Goal: Information Seeking & Learning: Learn about a topic

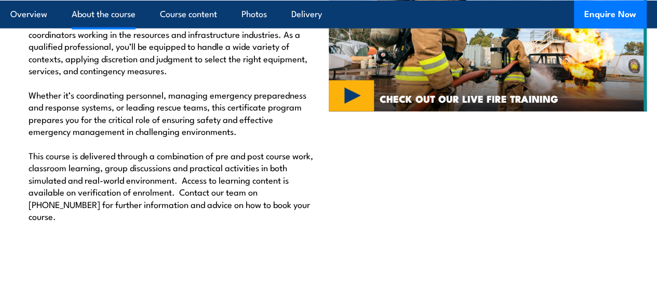
scroll to position [1219, 0]
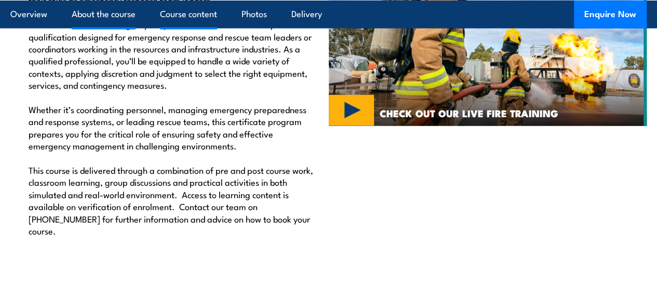
click at [205, 21] on link "Course content" at bounding box center [188, 14] width 57 height 28
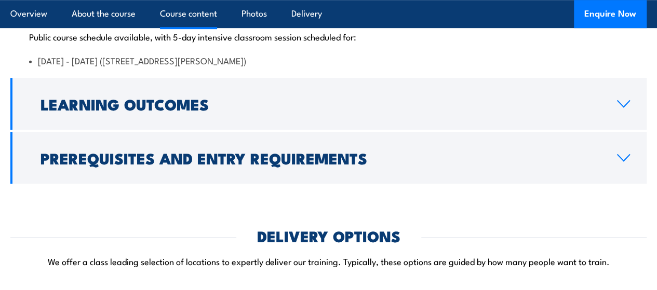
scroll to position [2291, 0]
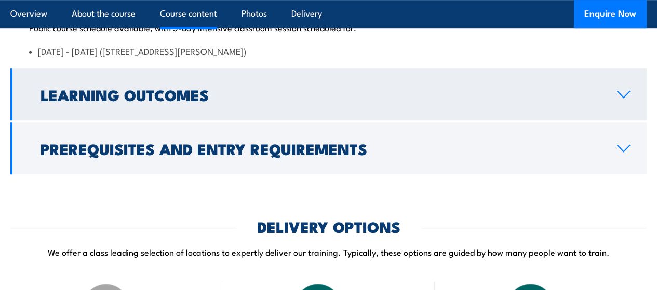
click at [289, 114] on link "Learning Outcomes" at bounding box center [328, 95] width 636 height 52
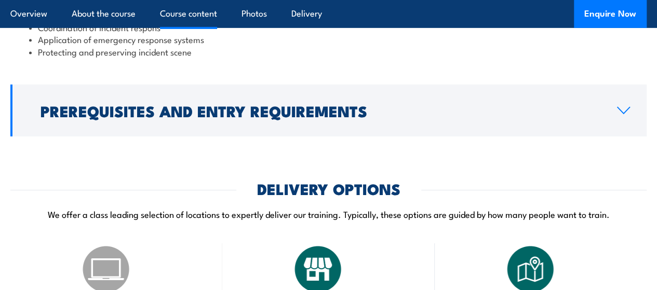
scroll to position [1713, 0]
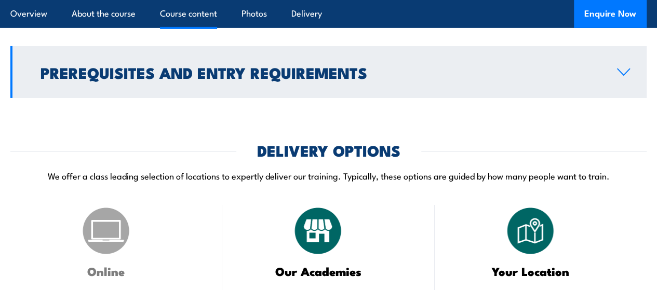
click at [370, 79] on h2 "Prerequisites and Entry Requirements" at bounding box center [321, 72] width 560 height 14
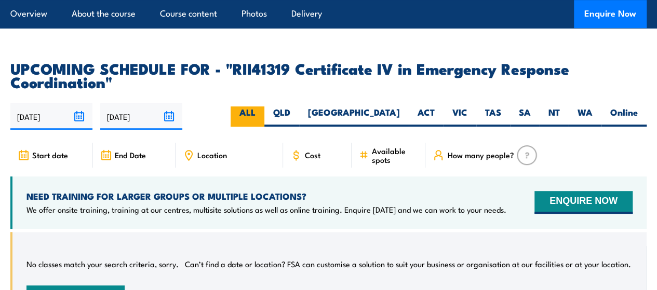
scroll to position [2310, 0]
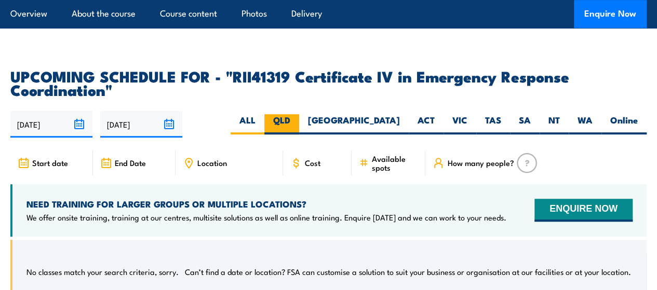
click at [299, 134] on label "QLD" at bounding box center [281, 124] width 35 height 20
click at [297, 121] on input "QLD" at bounding box center [293, 117] width 7 height 7
radio input "true"
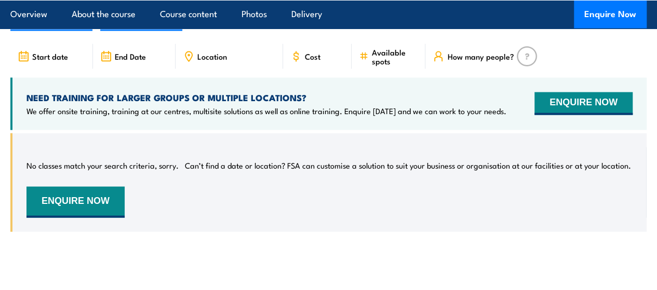
scroll to position [2911, 0]
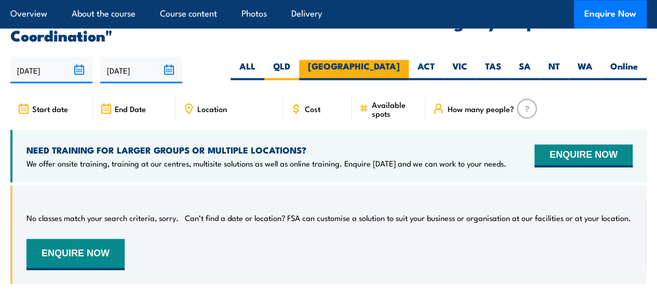
click at [403, 80] on label "[GEOGRAPHIC_DATA]" at bounding box center [354, 70] width 110 height 20
click at [403, 66] on input "[GEOGRAPHIC_DATA]" at bounding box center [403, 63] width 7 height 7
radio input "true"
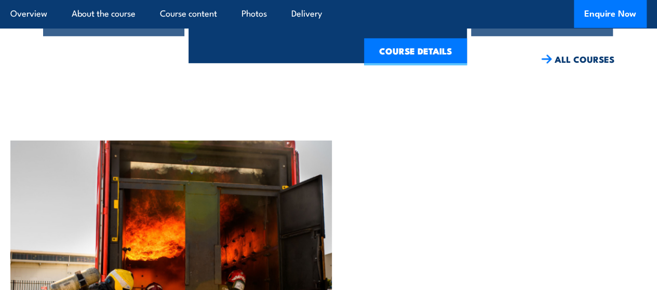
scroll to position [3534, 0]
